Goal: Information Seeking & Learning: Find specific page/section

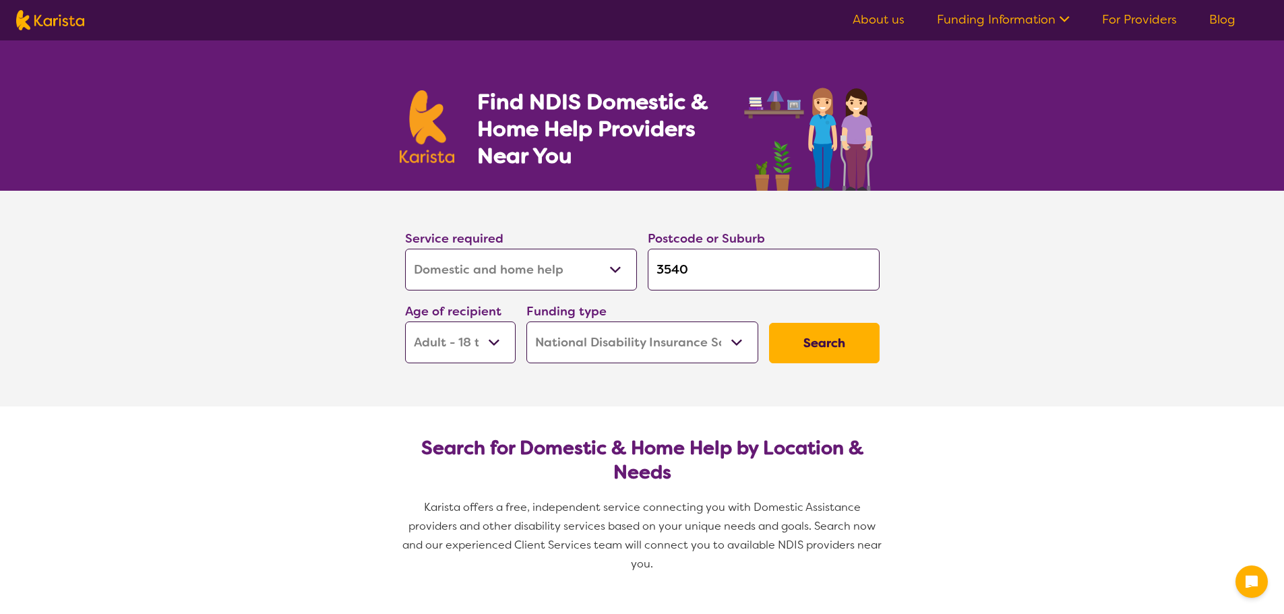
select select "Domestic and home help"
select select "AD"
select select "NDIS"
select select "Domestic and home help"
select select "AD"
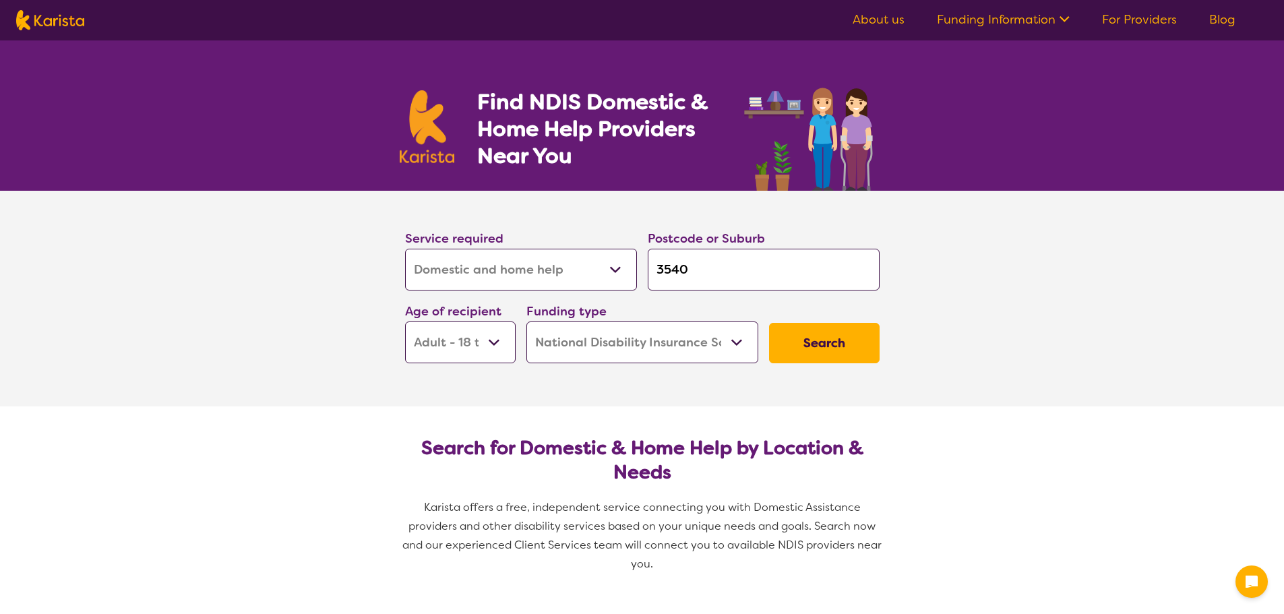
select select "NDIS"
click at [405, 322] on select "Early Childhood - 0 to 9 Child - 10 to 11 Adolescent - 12 to 17 Adult - 18 to 6…" at bounding box center [460, 343] width 111 height 42
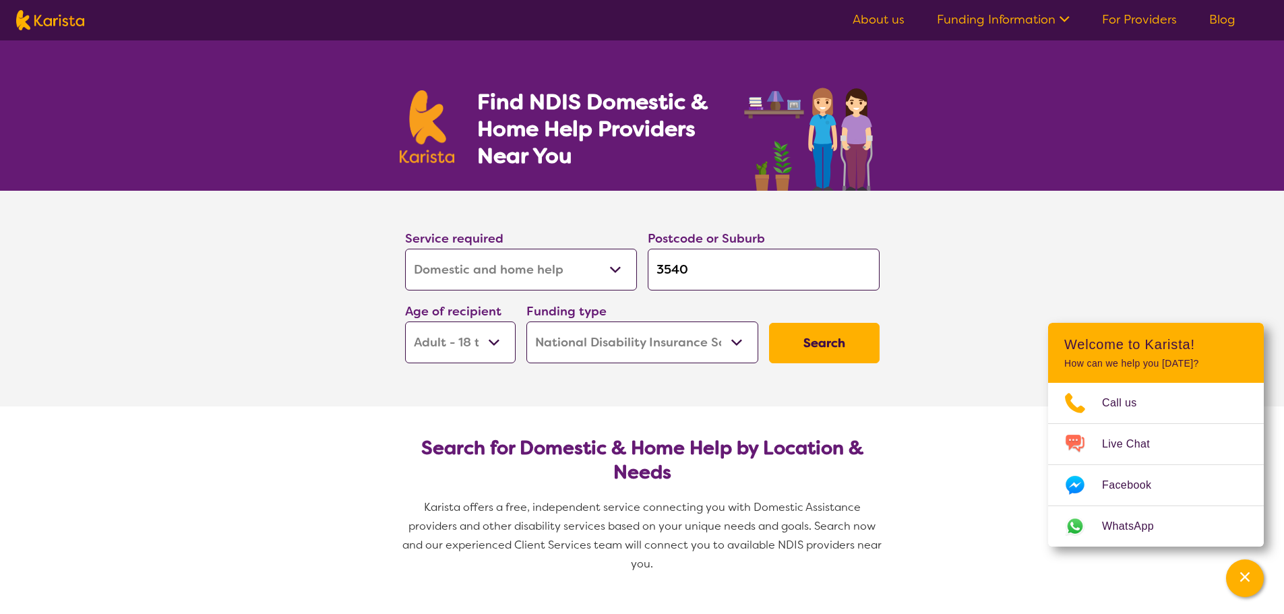
click at [816, 335] on button "Search" at bounding box center [824, 343] width 111 height 40
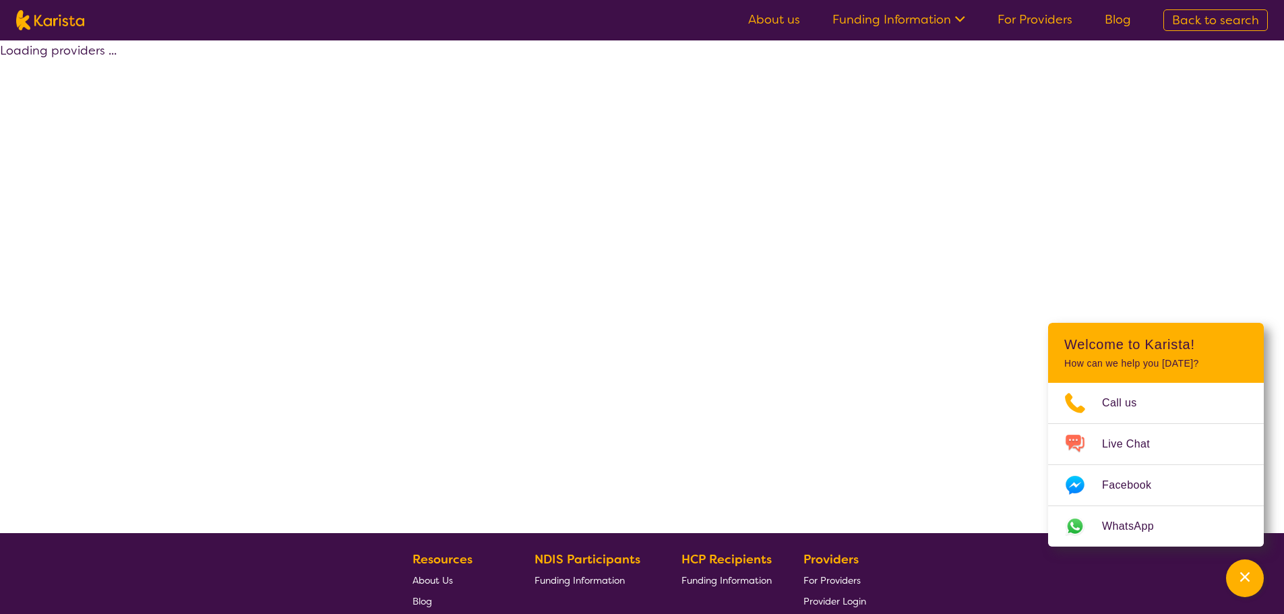
select select "Domestic and home help"
select select "AD"
select select "NDIS"
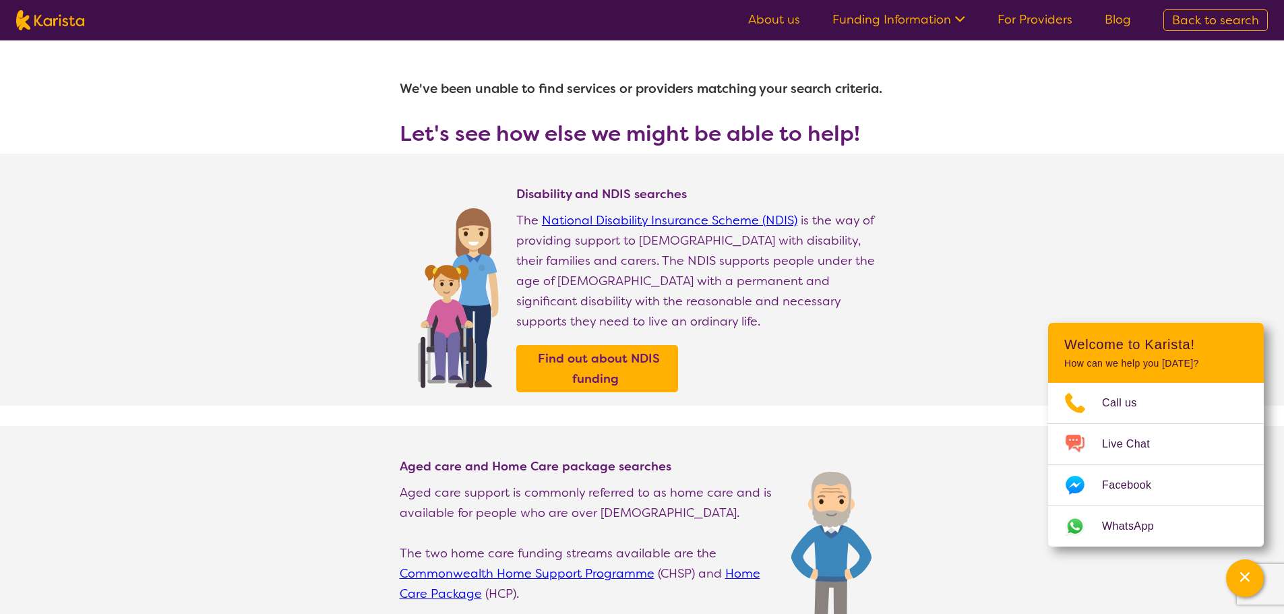
select select "Domestic and home help"
select select "AD"
select select "NDIS"
select select "Domestic and home help"
select select "AD"
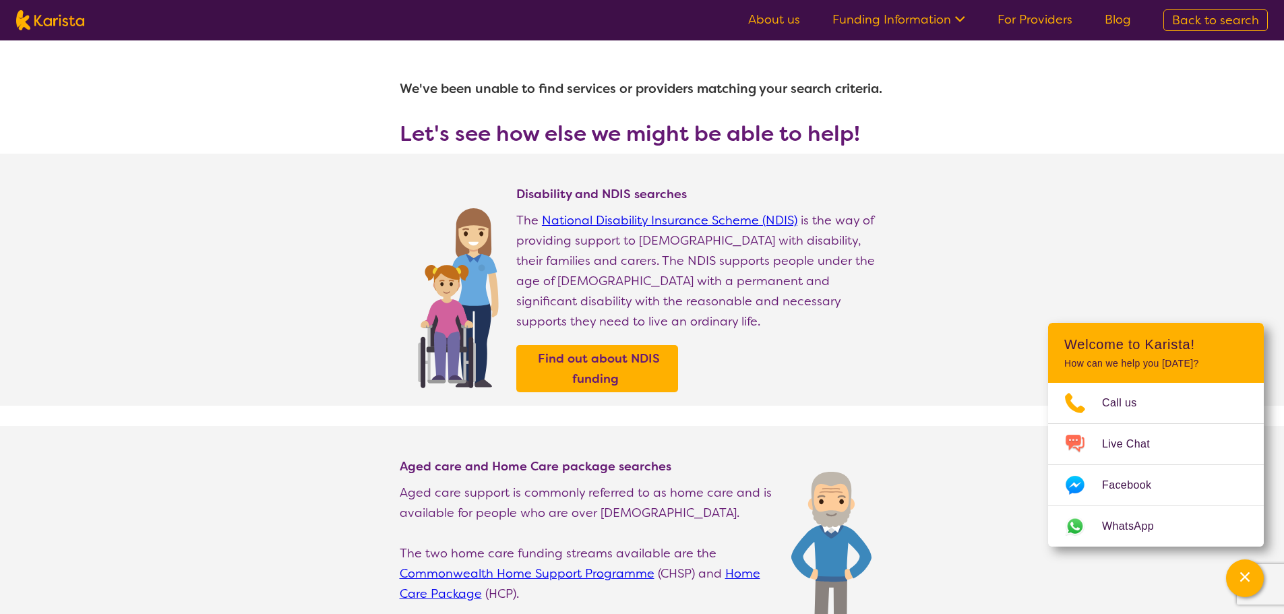
select select "NDIS"
